Goal: Task Accomplishment & Management: Use online tool/utility

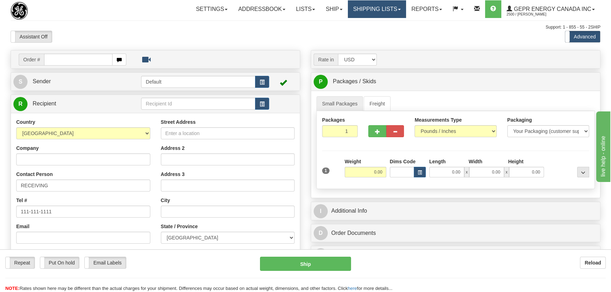
click at [368, 13] on link "Shipping lists" at bounding box center [377, 9] width 58 height 18
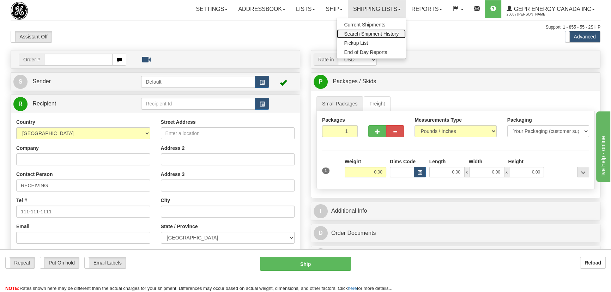
click at [367, 34] on span "Search Shipment History" at bounding box center [371, 34] width 55 height 6
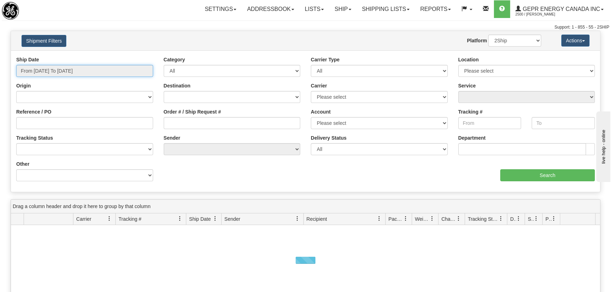
click at [61, 70] on input "From 08/18/2025 To 08/19/2025" at bounding box center [84, 71] width 137 height 12
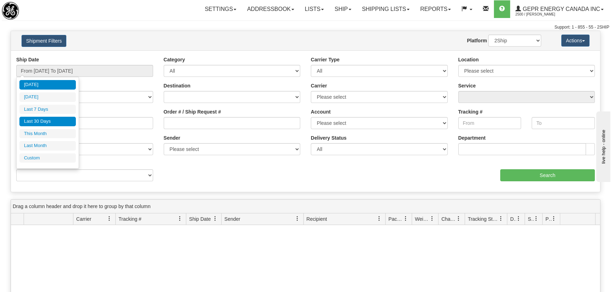
click at [55, 121] on li "Last 30 Days" at bounding box center [47, 122] width 56 height 10
type input "From [DATE] To [DATE]"
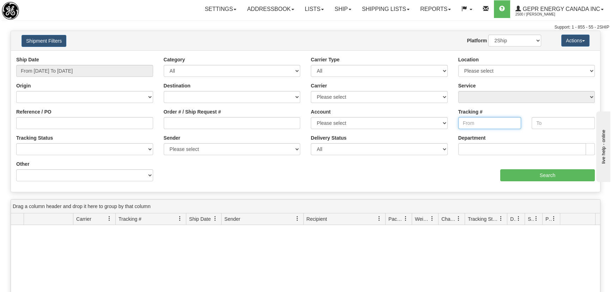
click at [475, 122] on input "Tracking #" at bounding box center [489, 123] width 63 height 12
paste input "391883585324"
type input "391883585324"
paste input "391883585324"
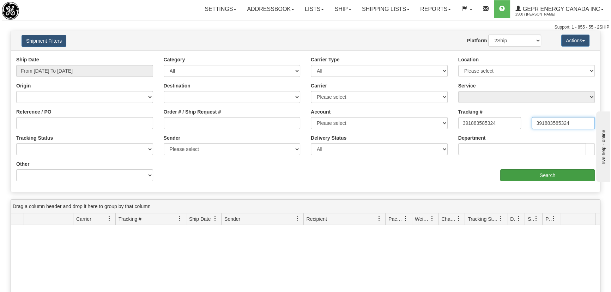
type input "391883585324"
click at [543, 173] on input "Search" at bounding box center [547, 175] width 94 height 12
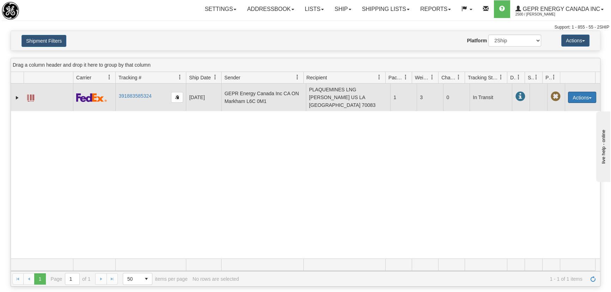
click at [585, 95] on button "Actions" at bounding box center [582, 97] width 28 height 11
click at [31, 96] on span at bounding box center [30, 97] width 7 height 7
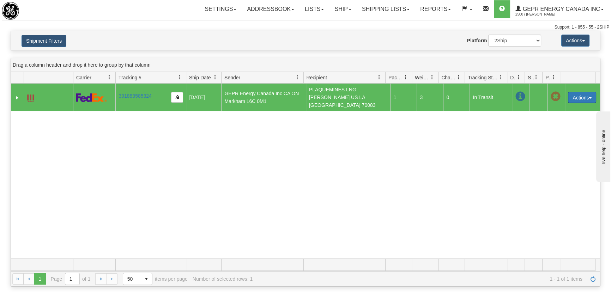
click at [576, 93] on button "Actions" at bounding box center [582, 97] width 28 height 11
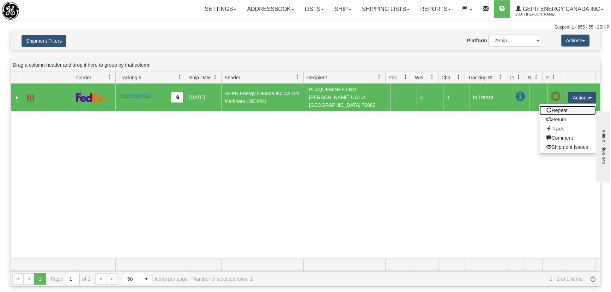
click at [560, 108] on link "Repeat" at bounding box center [567, 110] width 56 height 9
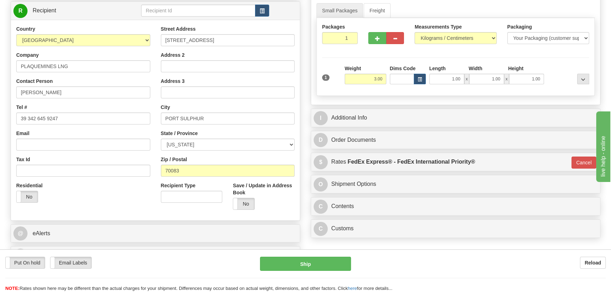
scroll to position [96, 0]
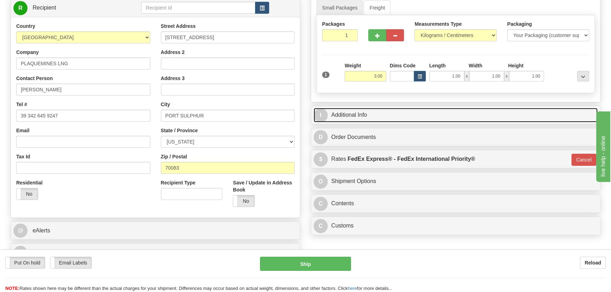
click at [525, 115] on link "I Additional Info" at bounding box center [455, 115] width 284 height 14
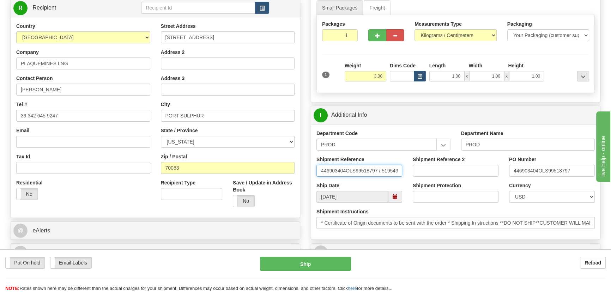
scroll to position [0, 6]
drag, startPoint x: 381, startPoint y: 170, endPoint x: 409, endPoint y: 171, distance: 28.2
click at [409, 171] on div "Shipment Reference 446903404OLS99518797 / 519549 Shipment Reference 2 PO Number…" at bounding box center [455, 169] width 289 height 26
click at [380, 166] on input "446903404OLS99518797 / 519549" at bounding box center [359, 171] width 86 height 12
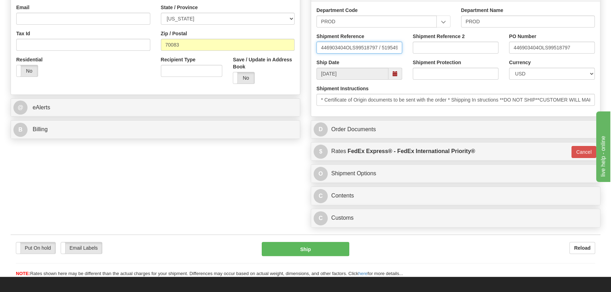
scroll to position [224, 0]
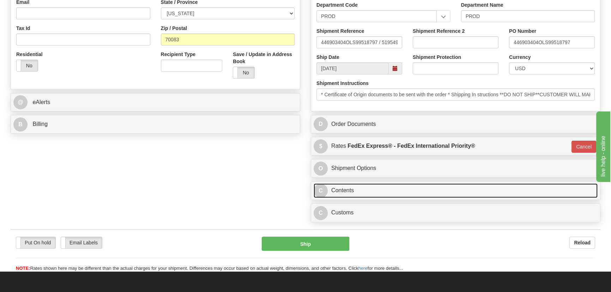
click at [500, 191] on link "C Contents" at bounding box center [455, 190] width 284 height 14
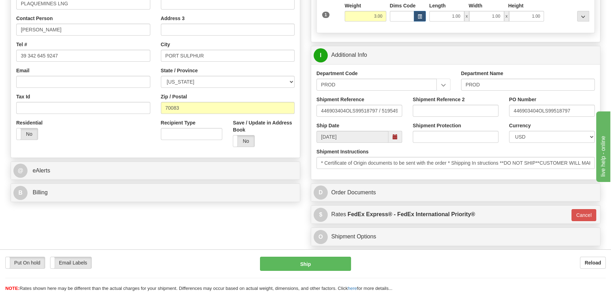
scroll to position [96, 0]
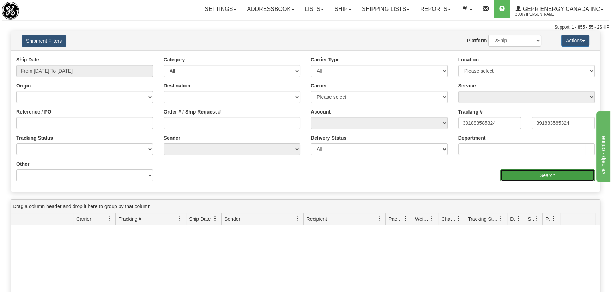
click at [531, 176] on input "Search" at bounding box center [547, 175] width 94 height 12
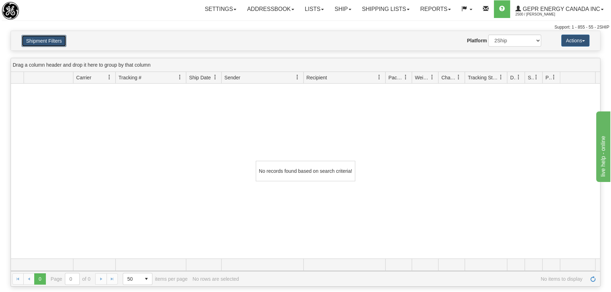
click at [45, 41] on button "Shipment Filters" at bounding box center [44, 41] width 45 height 12
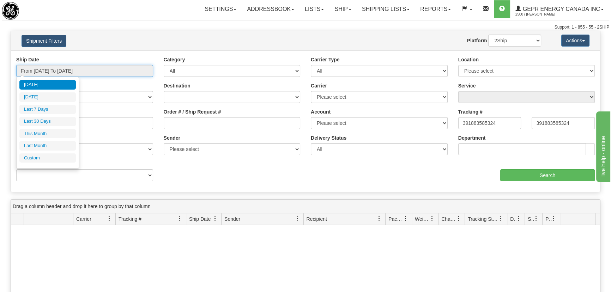
click at [50, 71] on input "From 08/18/2025 To 08/19/2025" at bounding box center [84, 71] width 137 height 12
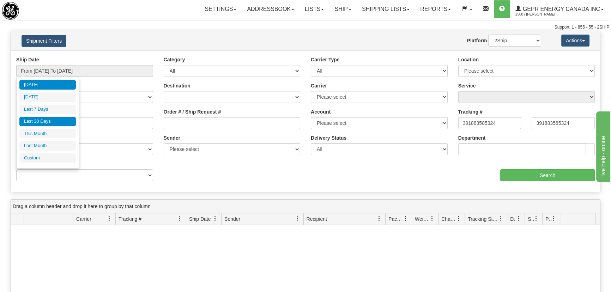
click at [52, 123] on li "Last 30 Days" at bounding box center [47, 122] width 56 height 10
type input "From 07/21/2025 To 08/19/2025"
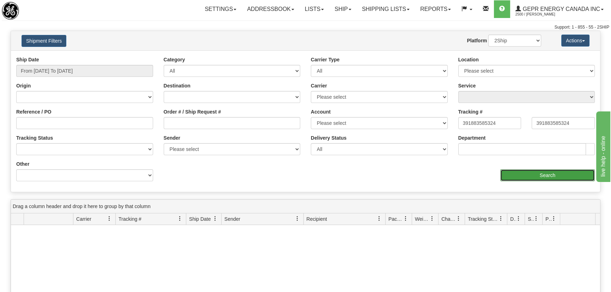
click at [540, 171] on input "Search" at bounding box center [547, 175] width 94 height 12
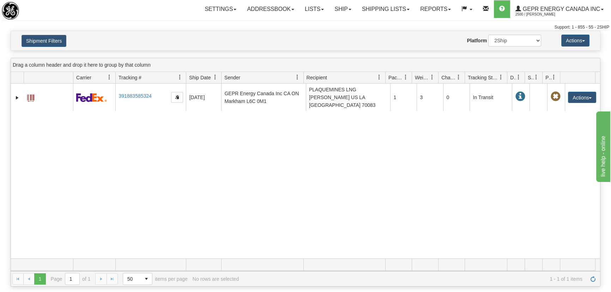
click at [251, 169] on div "31323105 2500 391883585324 08/07/2025 08/07/2025 03:10:29 PM GEPR Energy Canada…" at bounding box center [305, 171] width 589 height 175
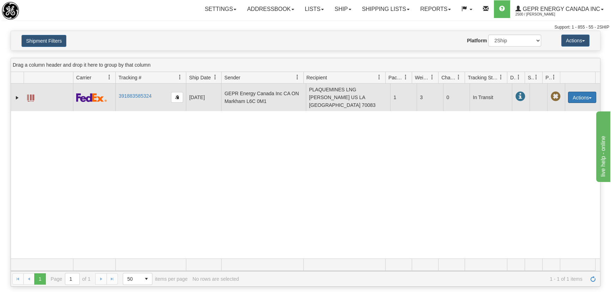
click at [570, 96] on button "Actions" at bounding box center [582, 97] width 28 height 11
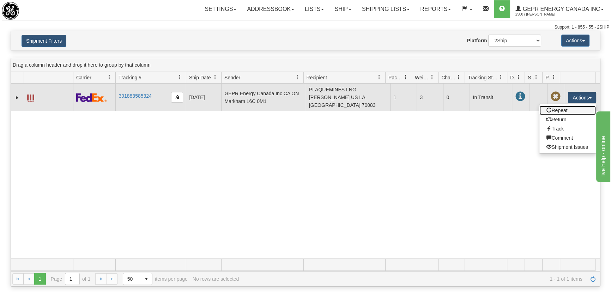
click at [556, 109] on link "Repeat" at bounding box center [567, 110] width 56 height 9
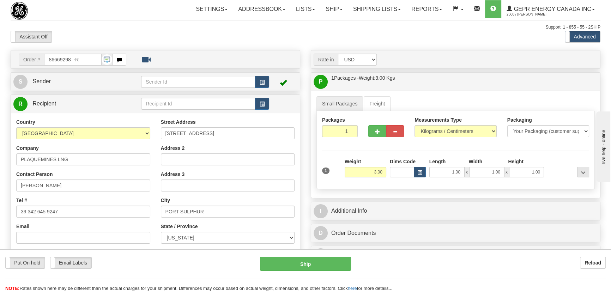
select select "0"
click at [414, 125] on select "Pounds / Inches Kilograms / Centimeters" at bounding box center [455, 131] width 82 height 12
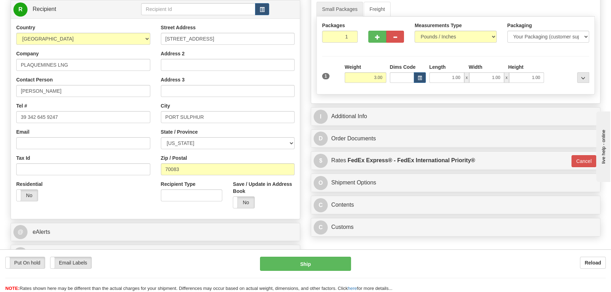
scroll to position [96, 0]
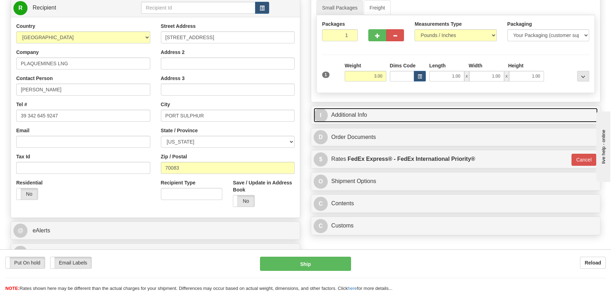
click at [480, 120] on link "I Additional Info" at bounding box center [455, 115] width 284 height 14
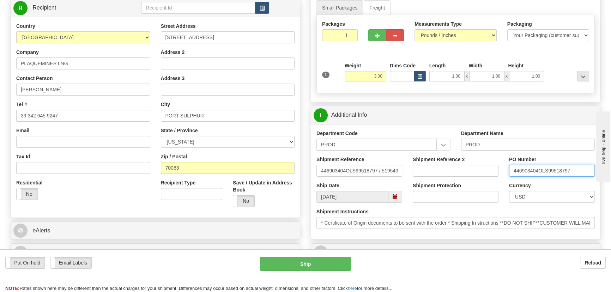
drag, startPoint x: 571, startPoint y: 169, endPoint x: 478, endPoint y: 170, distance: 93.4
click at [478, 170] on div "Shipment Reference 446903404OLS99518797 / 519549 Shipment Reference 2 PO Number…" at bounding box center [455, 169] width 289 height 26
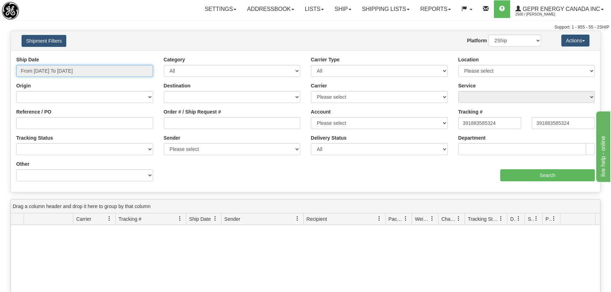
click at [80, 68] on input "From [DATE] To [DATE]" at bounding box center [84, 71] width 137 height 12
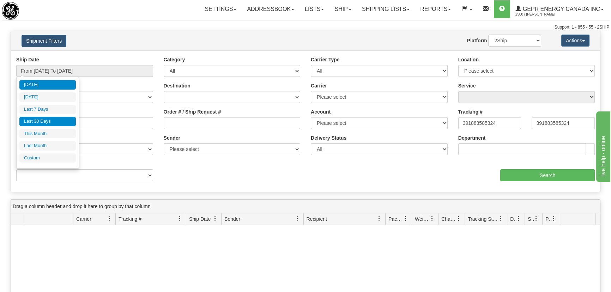
click at [51, 122] on li "Last 30 Days" at bounding box center [47, 122] width 56 height 10
type input "From [DATE] To [DATE]"
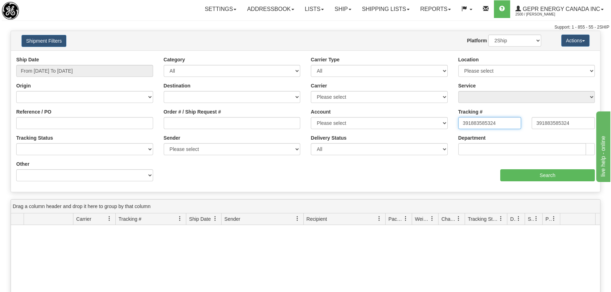
drag, startPoint x: 502, startPoint y: 125, endPoint x: 565, endPoint y: 133, distance: 64.0
click at [392, 124] on div "Ship Date From [DATE] To [DATE] Category All Inbound Outbound Carrier Type All …" at bounding box center [305, 121] width 589 height 130
paste input "290391"
type input "391883290391"
paste input "290391"
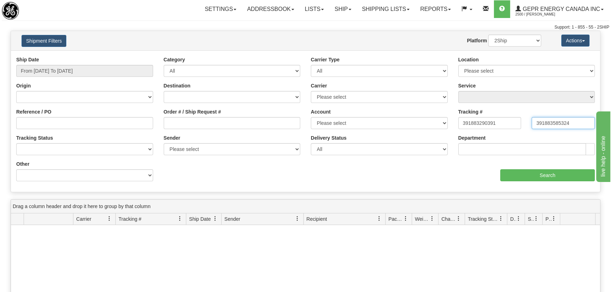
drag, startPoint x: 575, startPoint y: 125, endPoint x: 426, endPoint y: 129, distance: 149.2
click at [426, 129] on div "Ship Date From [DATE] To [DATE] Category All Inbound Outbound Carrier Type All …" at bounding box center [305, 121] width 589 height 130
type input "391883290391"
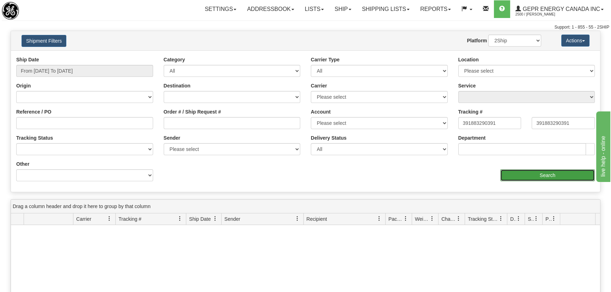
click at [532, 179] on input "Search" at bounding box center [547, 175] width 94 height 12
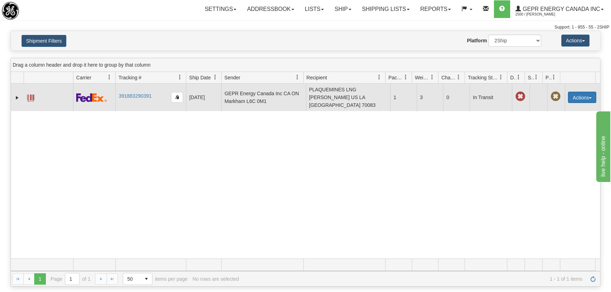
click at [572, 95] on button "Actions" at bounding box center [582, 97] width 28 height 11
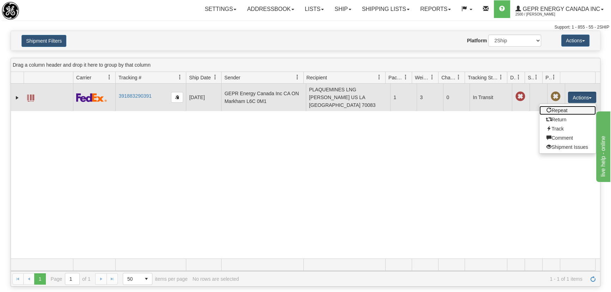
click at [559, 109] on link "Repeat" at bounding box center [567, 110] width 56 height 9
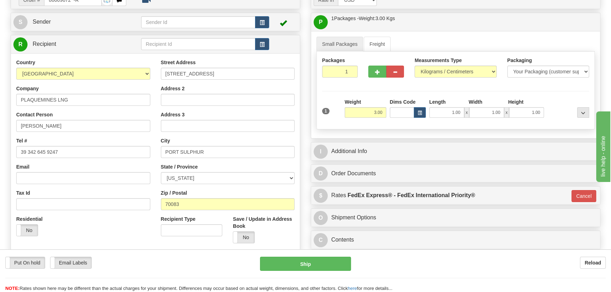
scroll to position [64, 0]
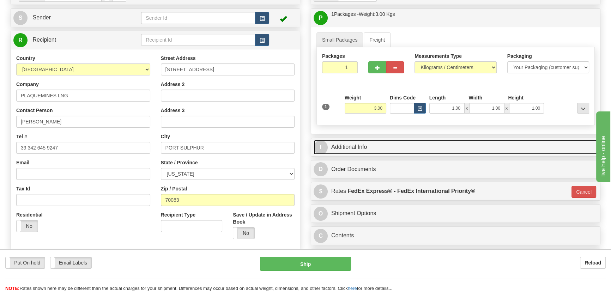
click at [498, 150] on link "I Additional Info" at bounding box center [455, 147] width 284 height 14
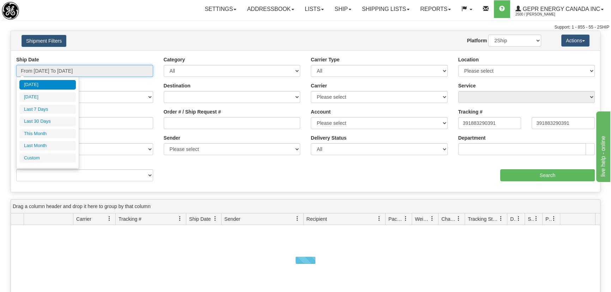
click at [63, 71] on input "From [DATE] To [DATE]" at bounding box center [84, 71] width 137 height 12
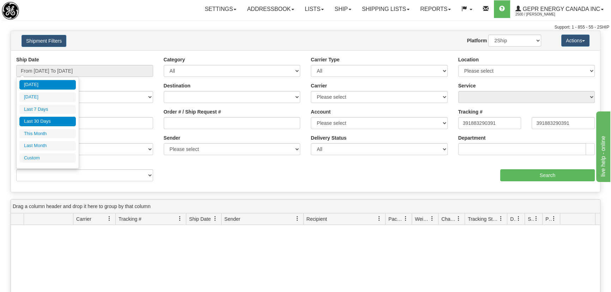
click at [48, 121] on li "Last 30 Days" at bounding box center [47, 122] width 56 height 10
type input "From [DATE] To [DATE]"
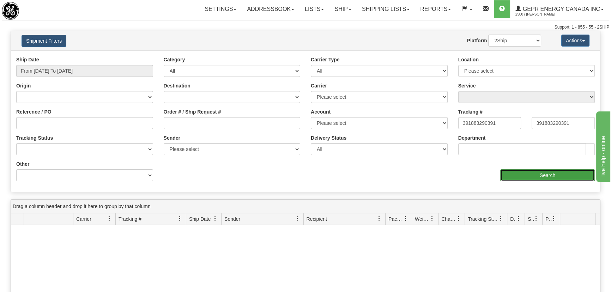
click at [534, 172] on input "Search" at bounding box center [547, 175] width 94 height 12
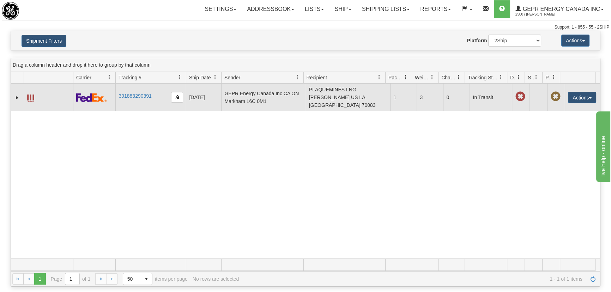
click at [30, 97] on span at bounding box center [30, 97] width 7 height 7
